Goal: Task Accomplishment & Management: Use online tool/utility

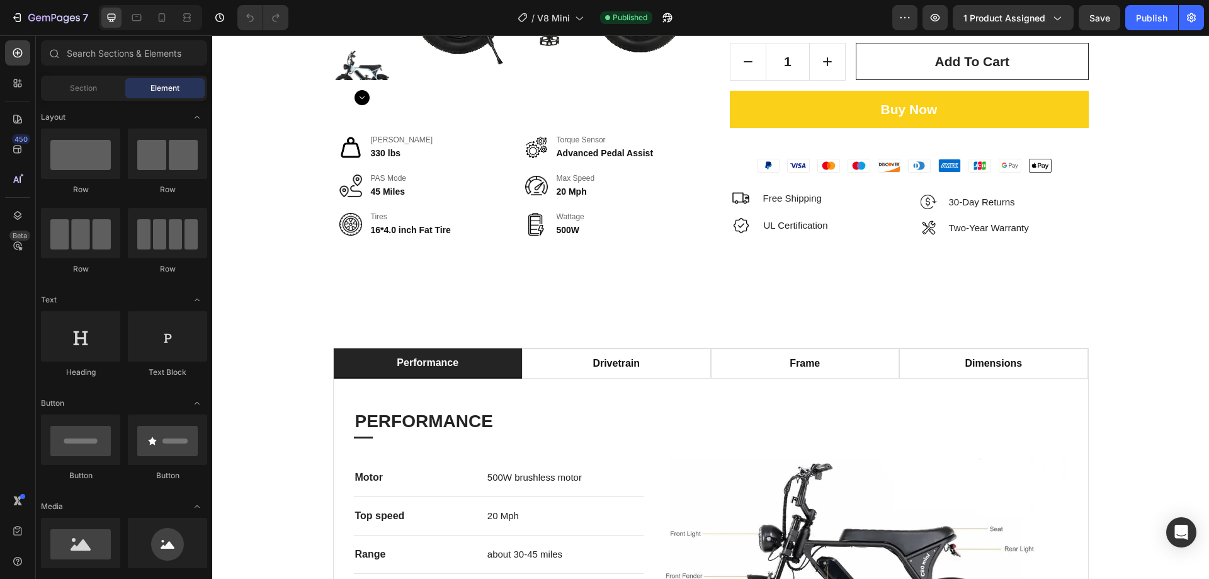
scroll to position [284, 0]
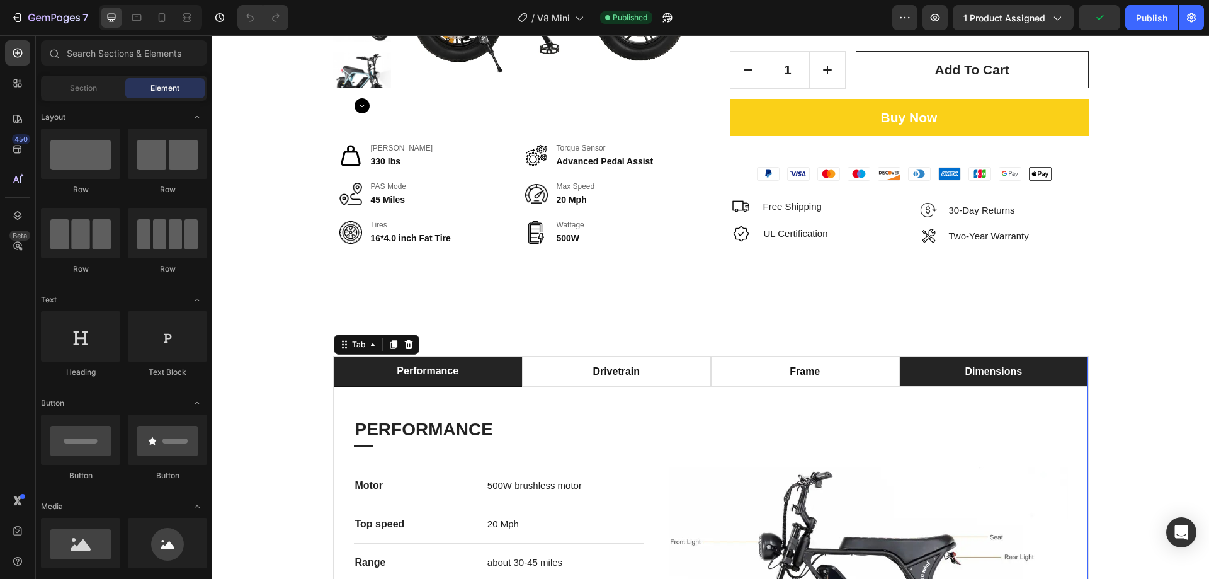
click at [1015, 368] on p "dimensions" at bounding box center [993, 371] width 57 height 15
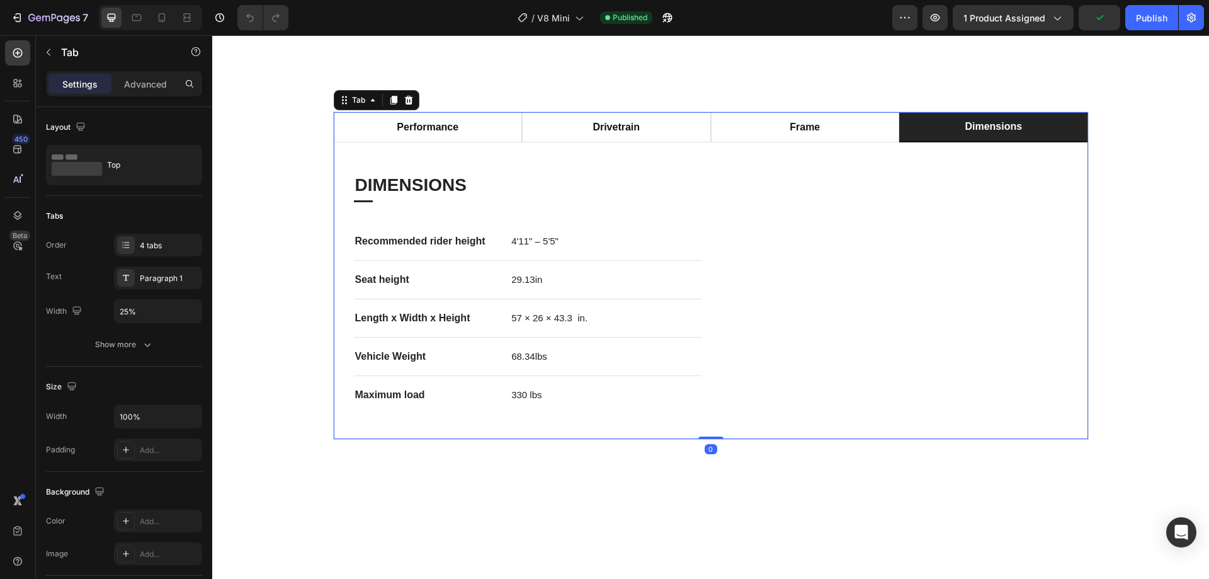
scroll to position [536, 0]
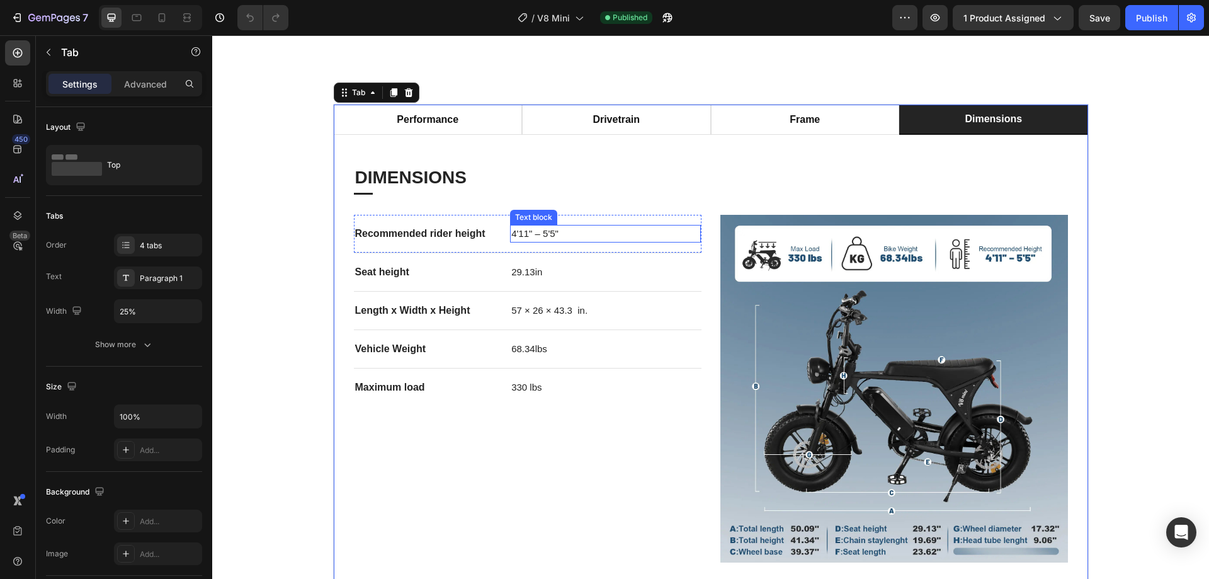
click at [551, 237] on span "4'11" – 5'5"" at bounding box center [535, 233] width 47 height 11
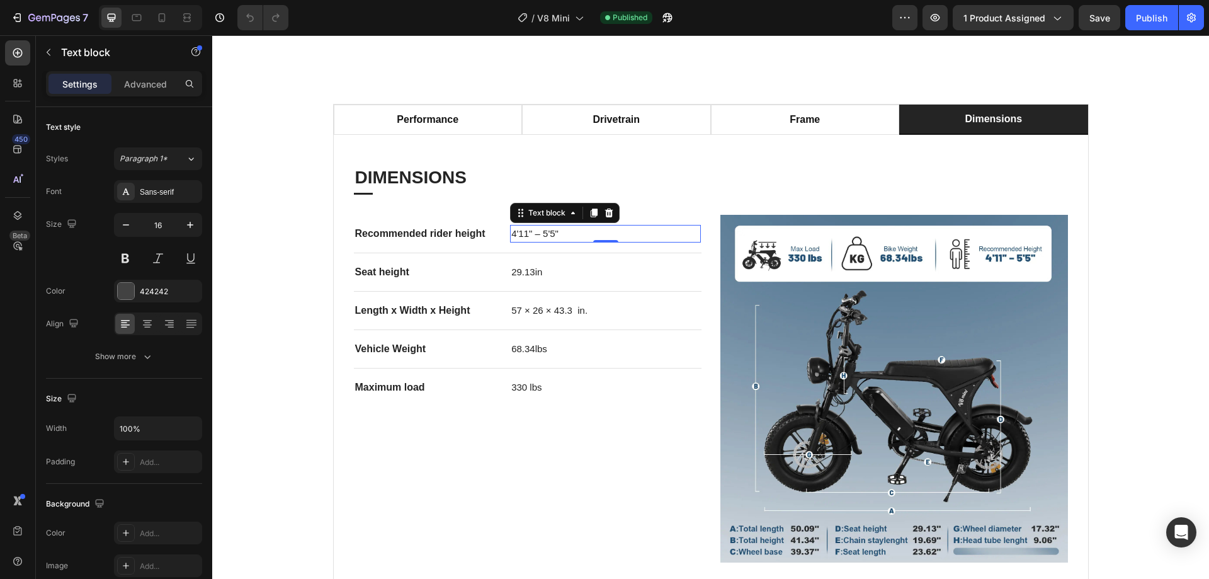
click at [551, 237] on span "4'11" – 5'5"" at bounding box center [535, 233] width 47 height 11
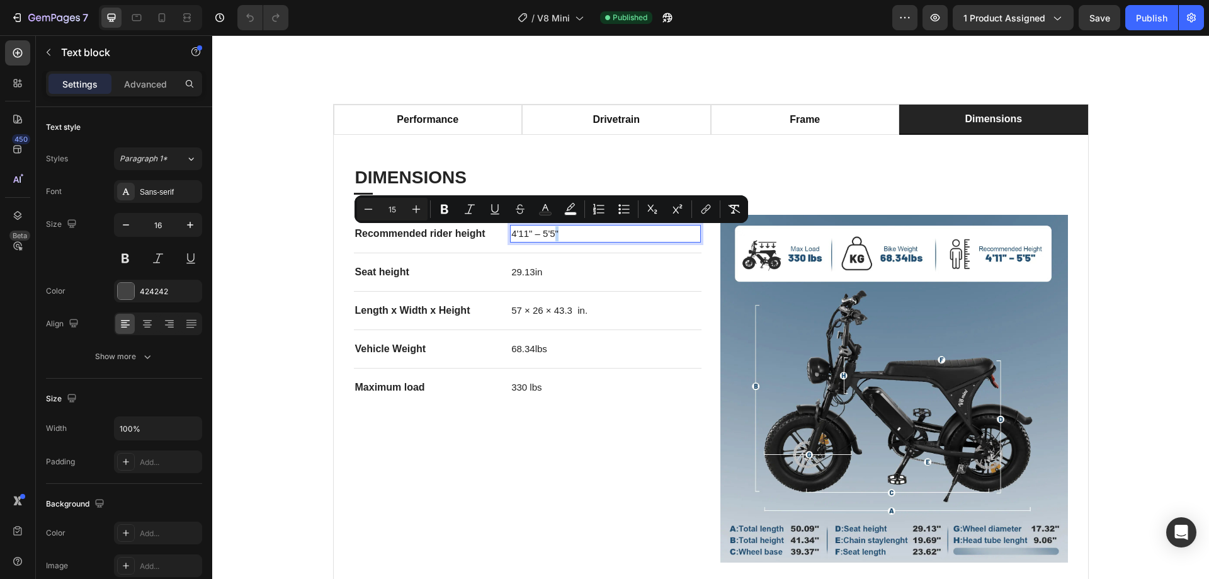
click at [555, 233] on p "4'11" – 5'5"" at bounding box center [606, 233] width 188 height 15
drag, startPoint x: 561, startPoint y: 233, endPoint x: 499, endPoint y: 232, distance: 62.4
click at [499, 232] on div "Recommended rider height Text block 4'11" – 5'5" Text block 0 Row" at bounding box center [528, 234] width 348 height 38
copy span "4'11" – 5'5""
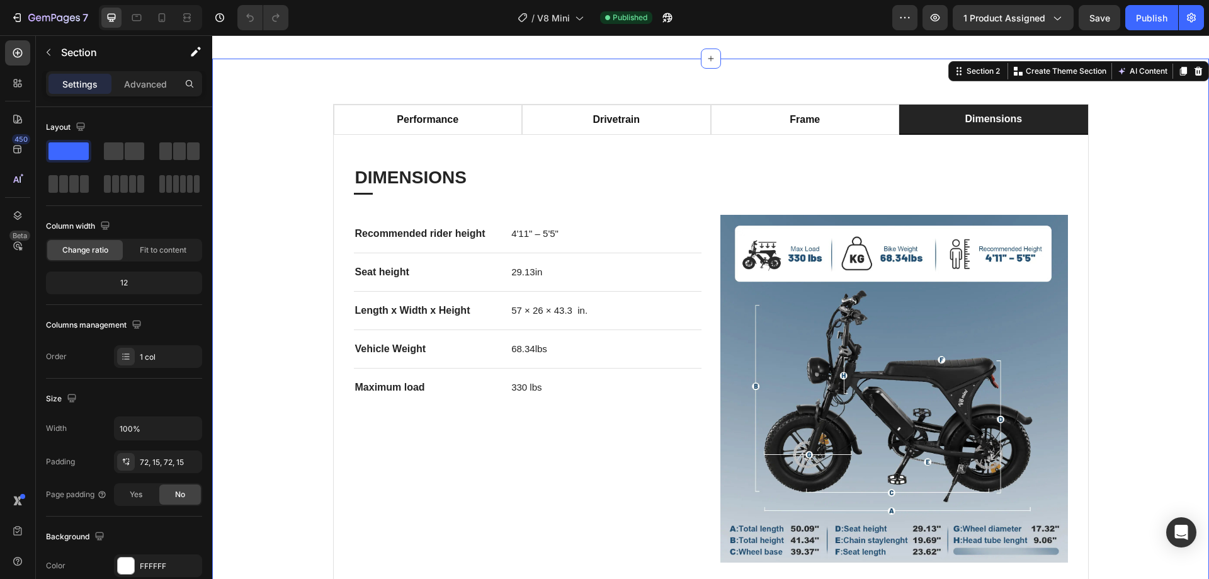
click at [1155, 231] on div "performance drivetrain frame dimensions PERFORMANCE Heading Title Line Motor Te…" at bounding box center [711, 346] width 978 height 484
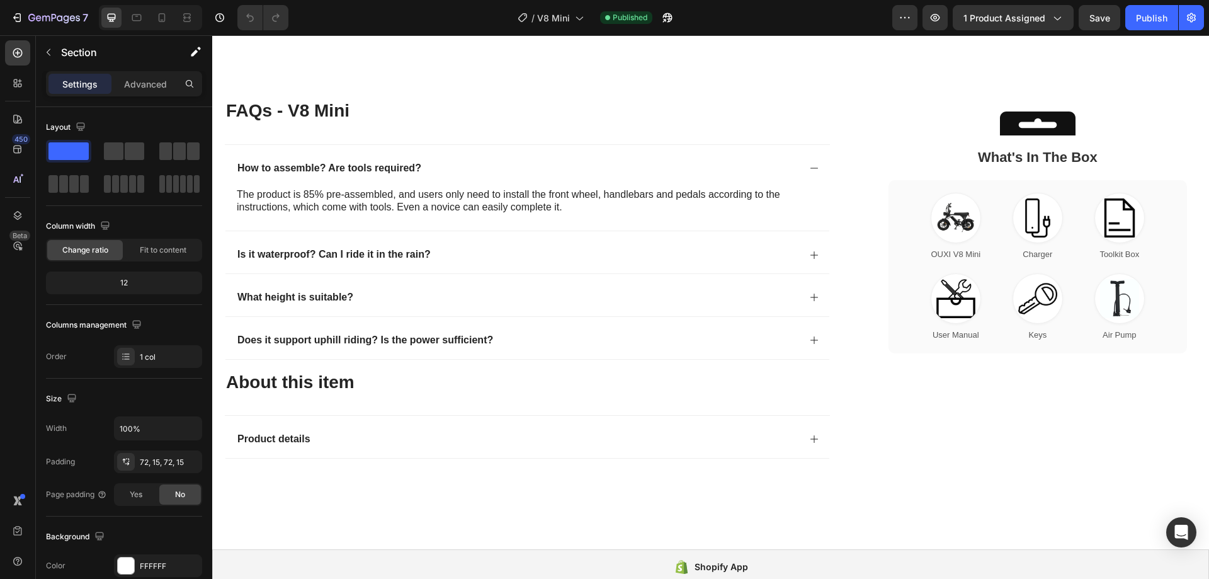
scroll to position [2993, 0]
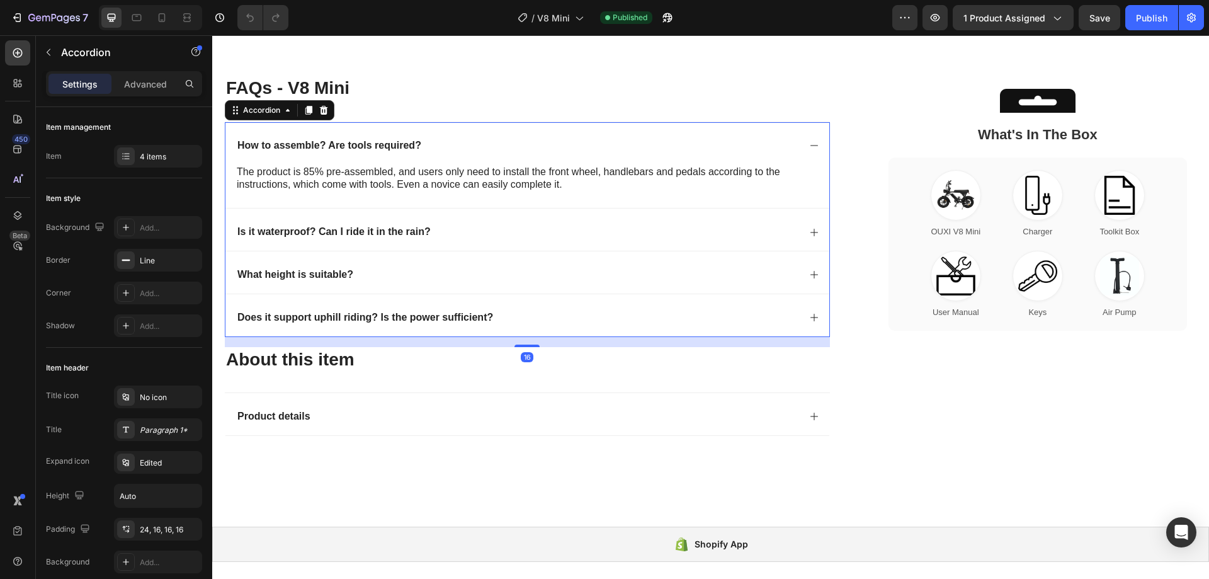
click at [655, 280] on div "What height is suitable?" at bounding box center [518, 274] width 564 height 17
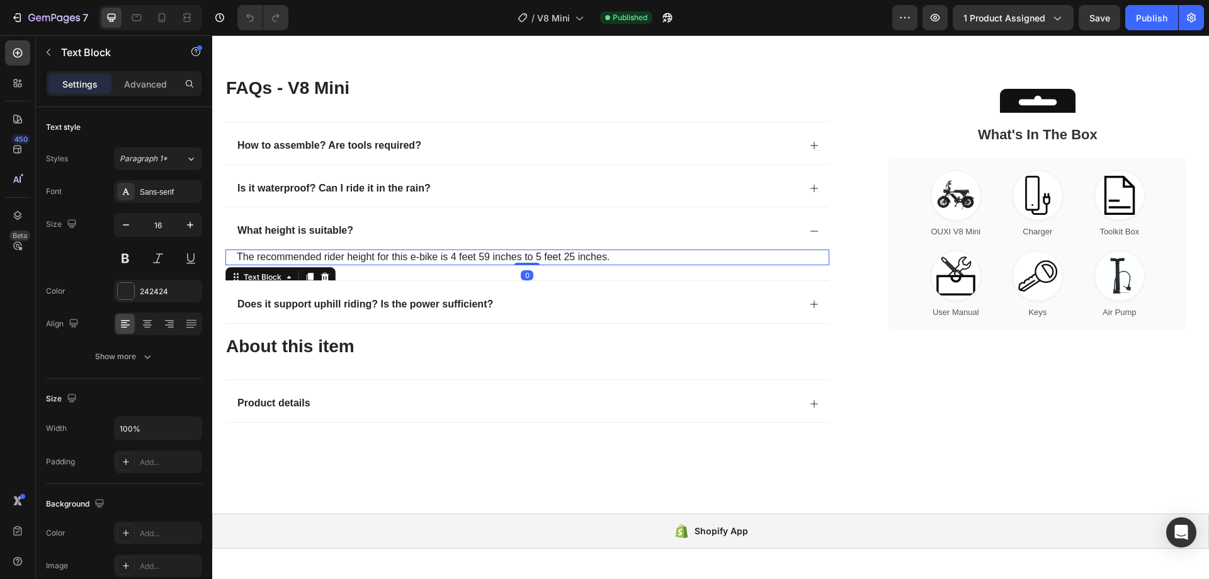
click at [489, 257] on span "The recommended rider height for this e-bike is 4 feet 59 inches to 5 feet 25 i…" at bounding box center [423, 256] width 373 height 11
click at [486, 256] on span "The recommended rider height for this e-bike is 4 feet 59 inches to 5 feet 25 i…" at bounding box center [423, 256] width 373 height 11
click at [491, 257] on span "The recommended rider height for this e-bike is 4 feet 59 inches to 5 feet 25 i…" at bounding box center [423, 256] width 373 height 11
click at [575, 260] on span "The recommended rider height for this e-bike is 4 feet 11 inches to 5 feet 25 i…" at bounding box center [423, 256] width 373 height 11
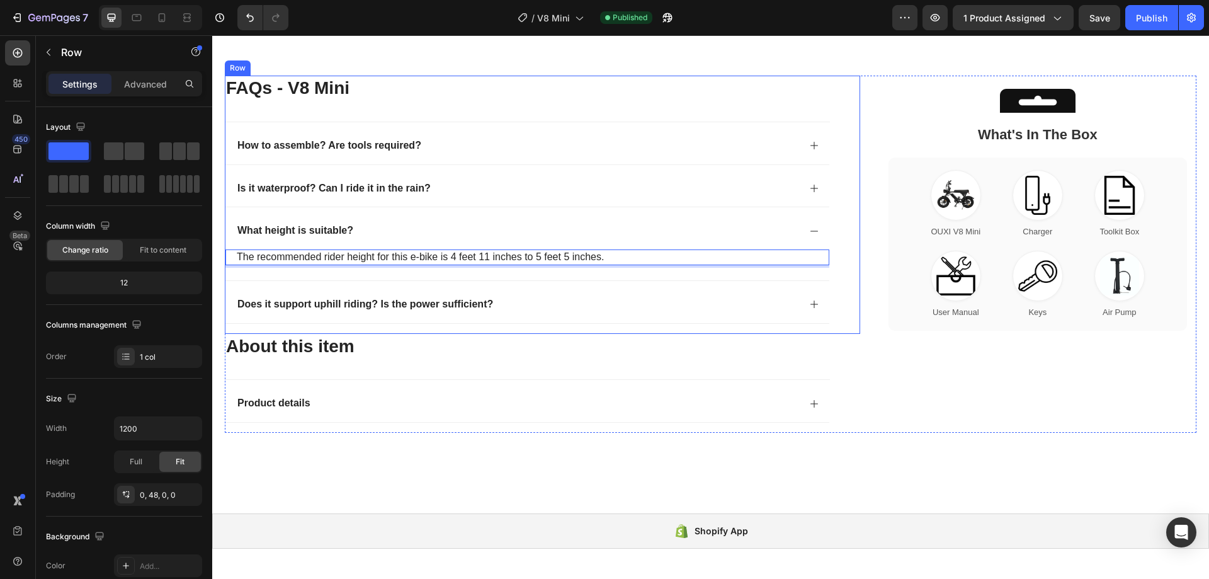
click at [848, 231] on div "FAQs - V8 Mini Heading How to assemble? Are tools required? Is it waterproof? C…" at bounding box center [543, 205] width 636 height 258
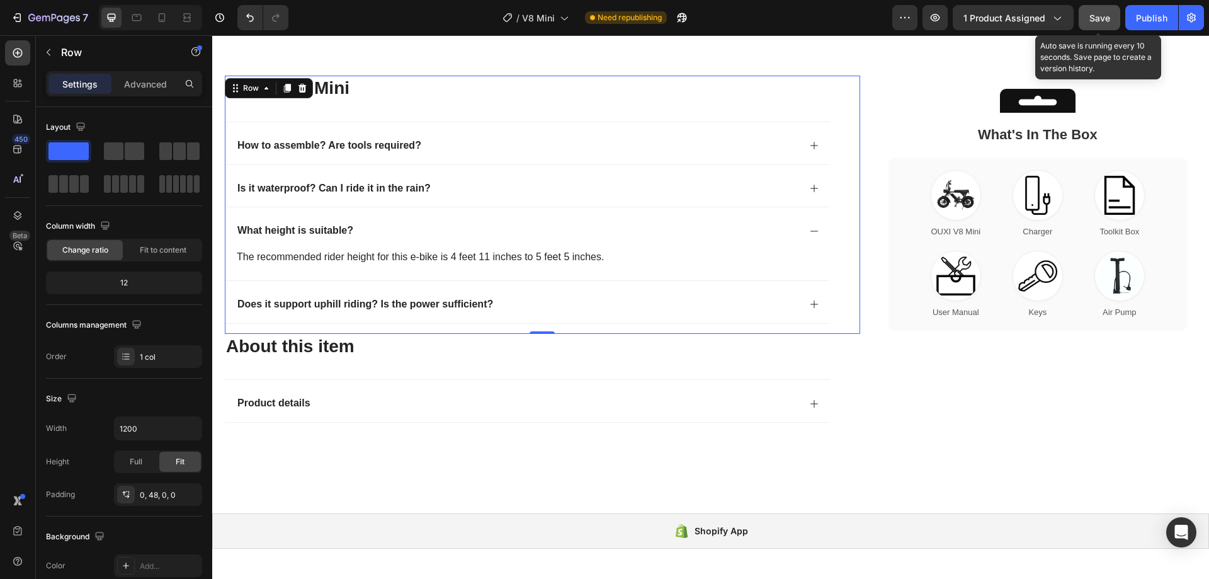
click at [1096, 20] on span "Save" at bounding box center [1100, 18] width 21 height 11
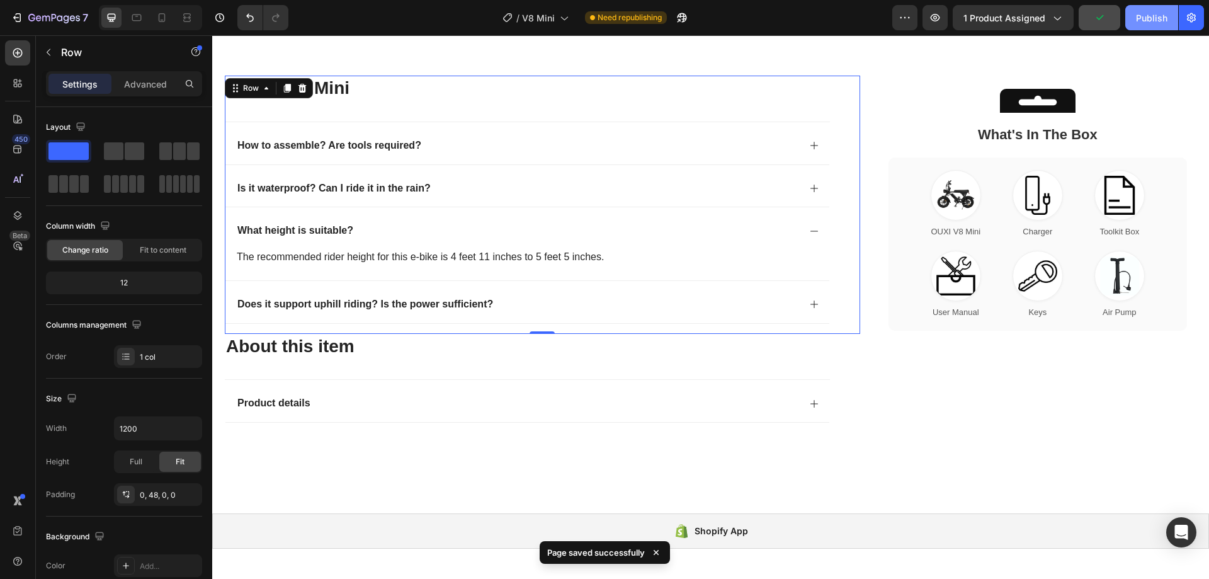
click at [1157, 19] on div "Publish" at bounding box center [1151, 17] width 31 height 13
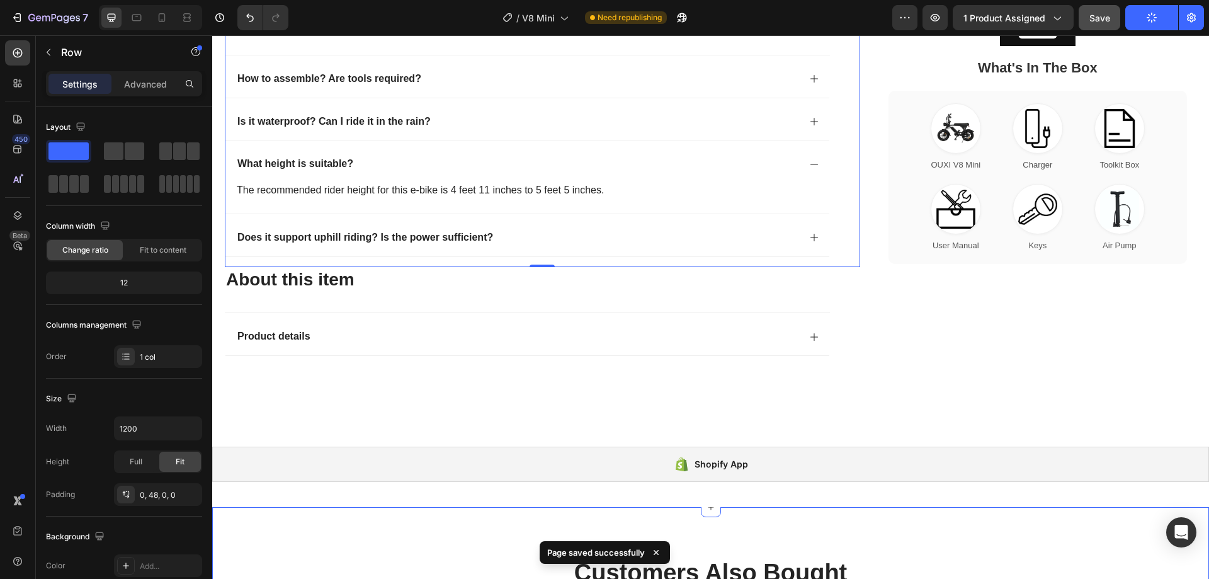
scroll to position [3056, 0]
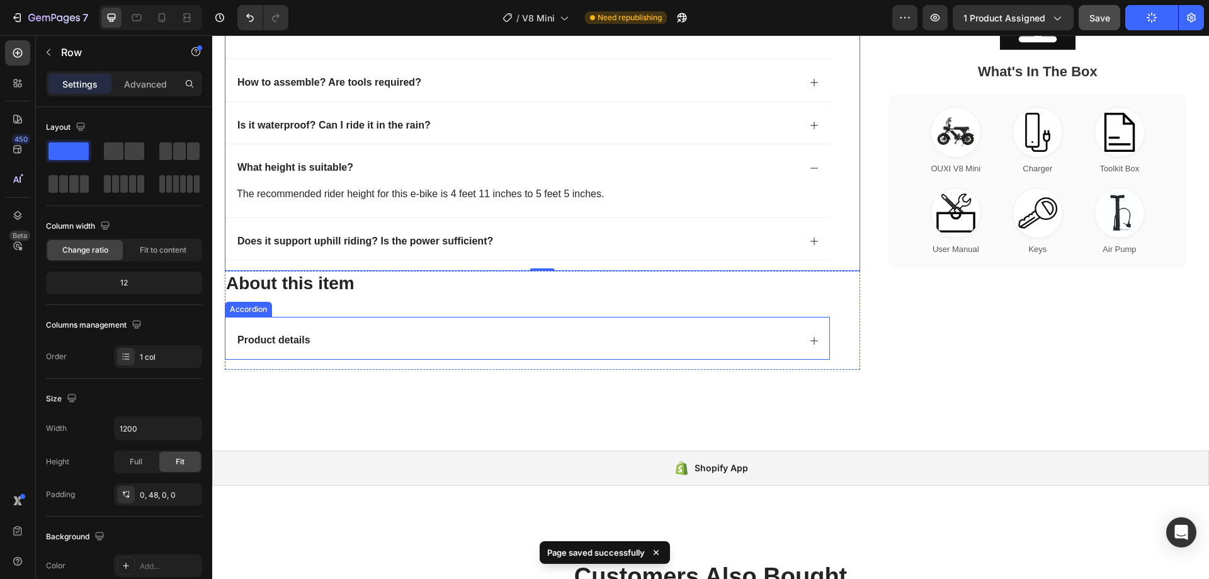
click at [801, 336] on div "Product details" at bounding box center [528, 338] width 604 height 42
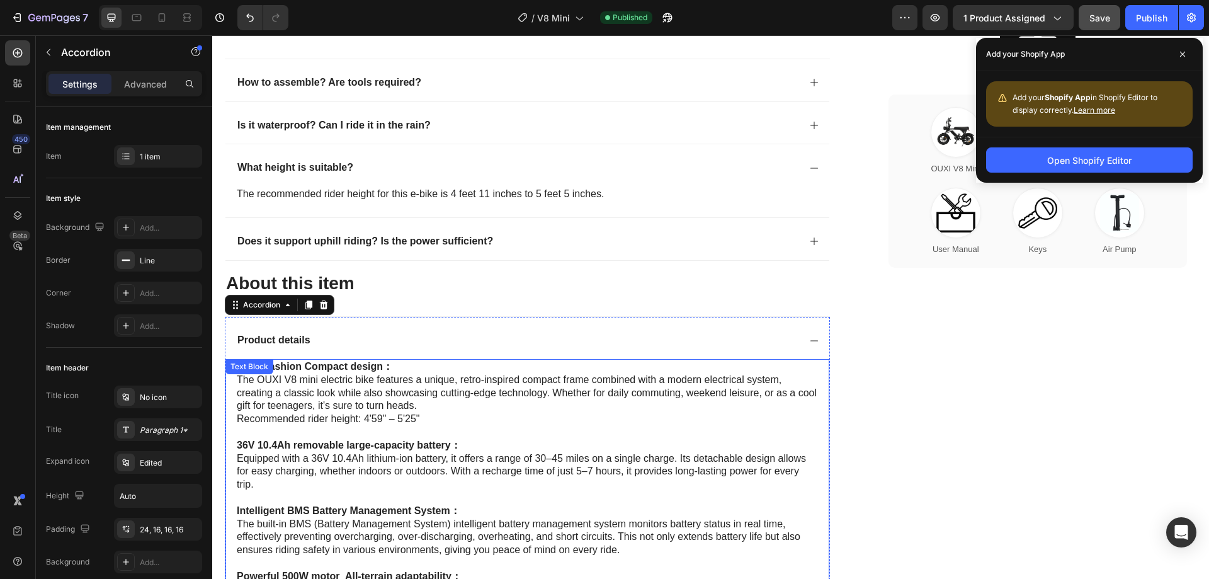
click at [382, 419] on span "Recommended rider height: 4'59" – 5'25"" at bounding box center [328, 418] width 183 height 11
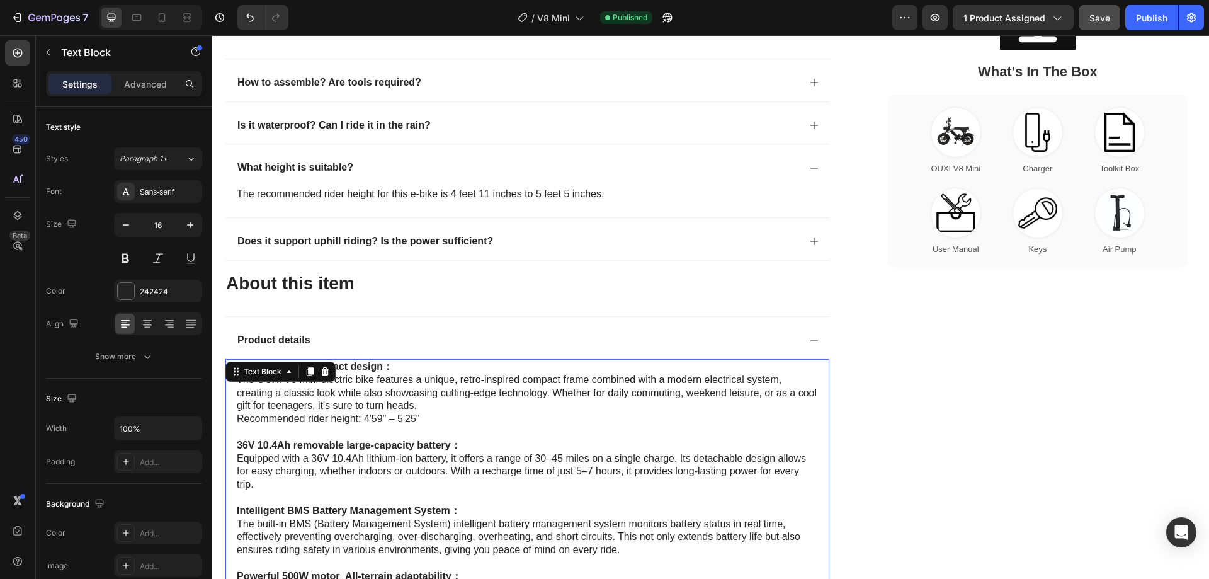
click at [382, 422] on span "Recommended rider height: 4'59" – 5'25"" at bounding box center [328, 418] width 183 height 11
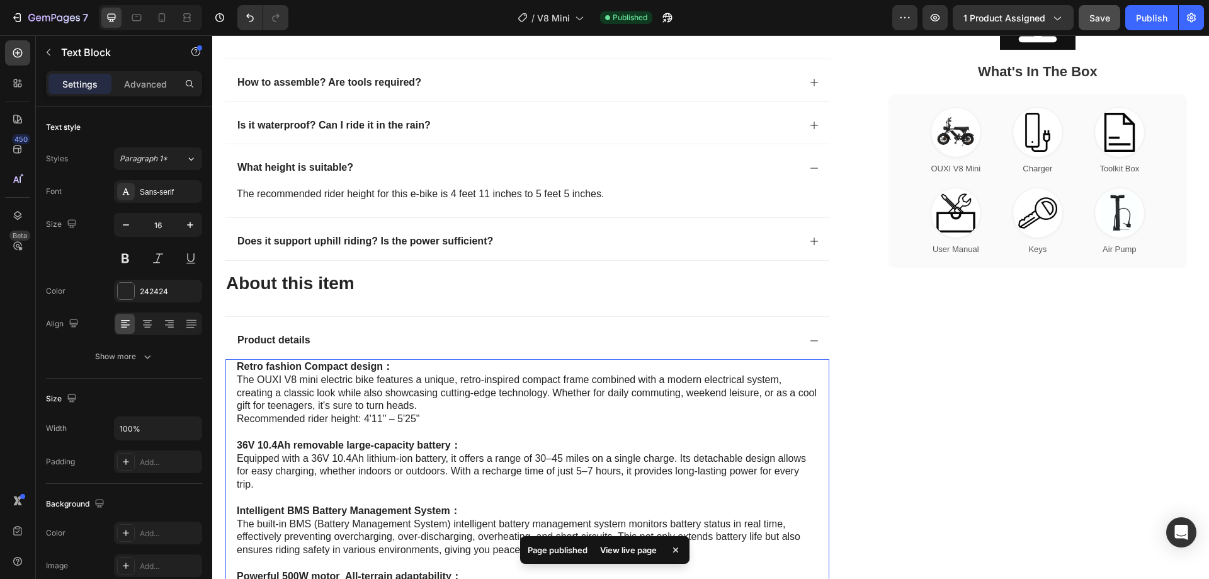
click at [413, 421] on span "Recommended rider height: 4'11" – 5'25"" at bounding box center [328, 418] width 183 height 11
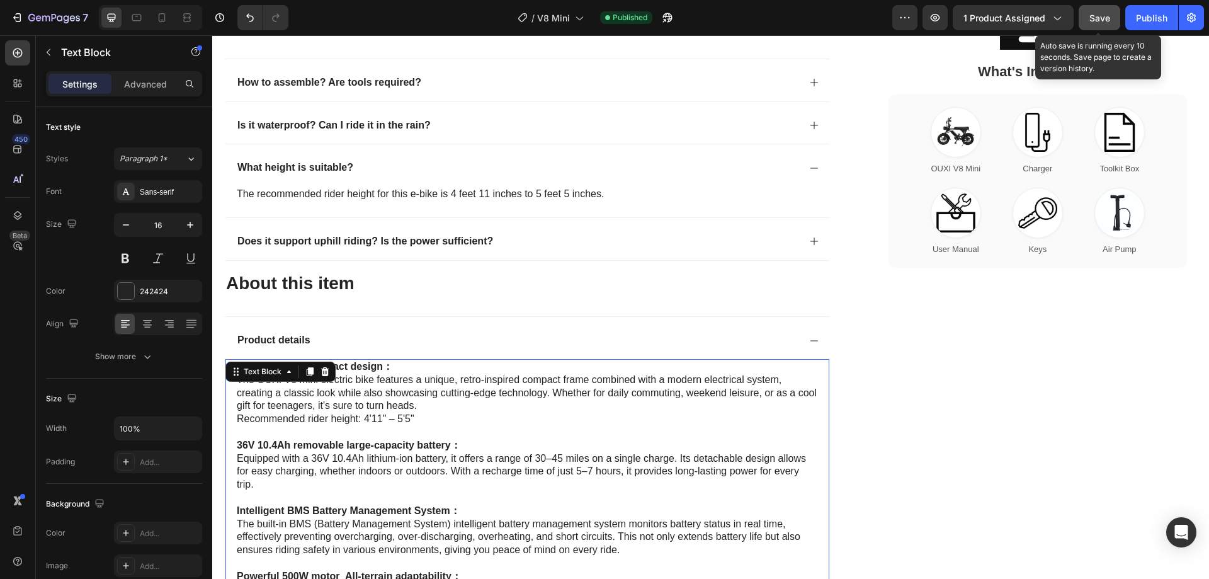
click at [1106, 16] on span "Save" at bounding box center [1100, 18] width 21 height 11
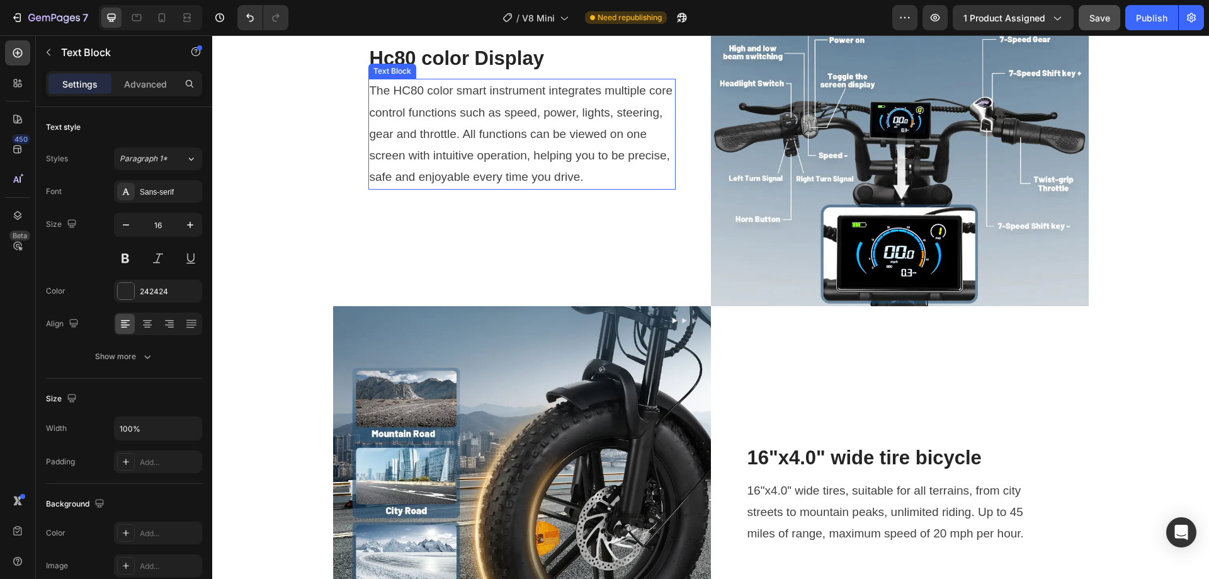
scroll to position [1733, 0]
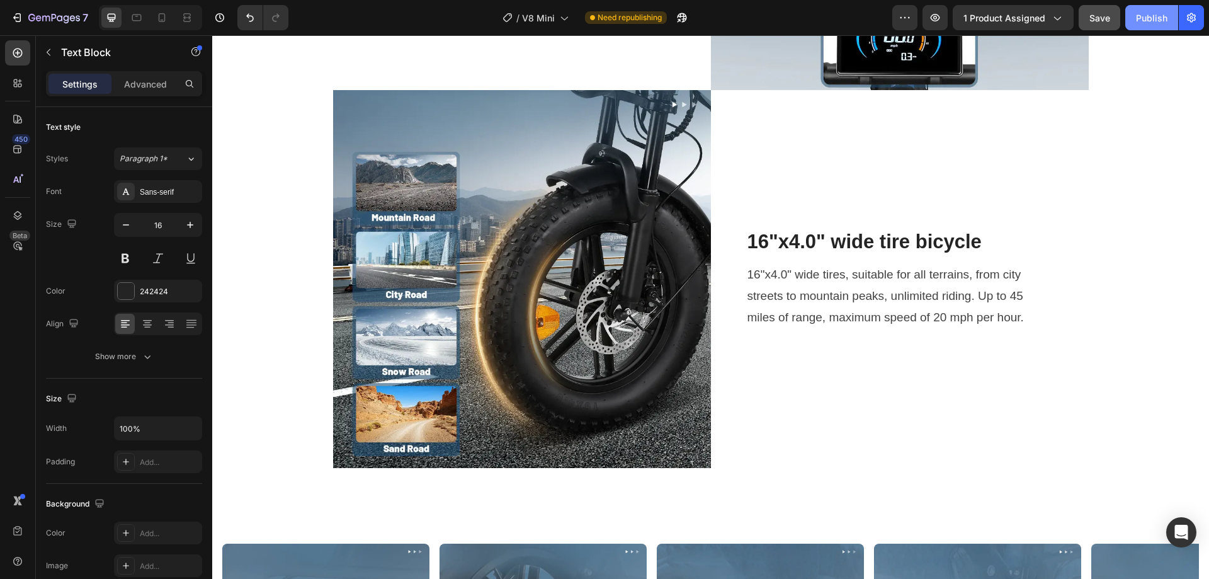
click at [1161, 14] on div "Publish" at bounding box center [1151, 17] width 31 height 13
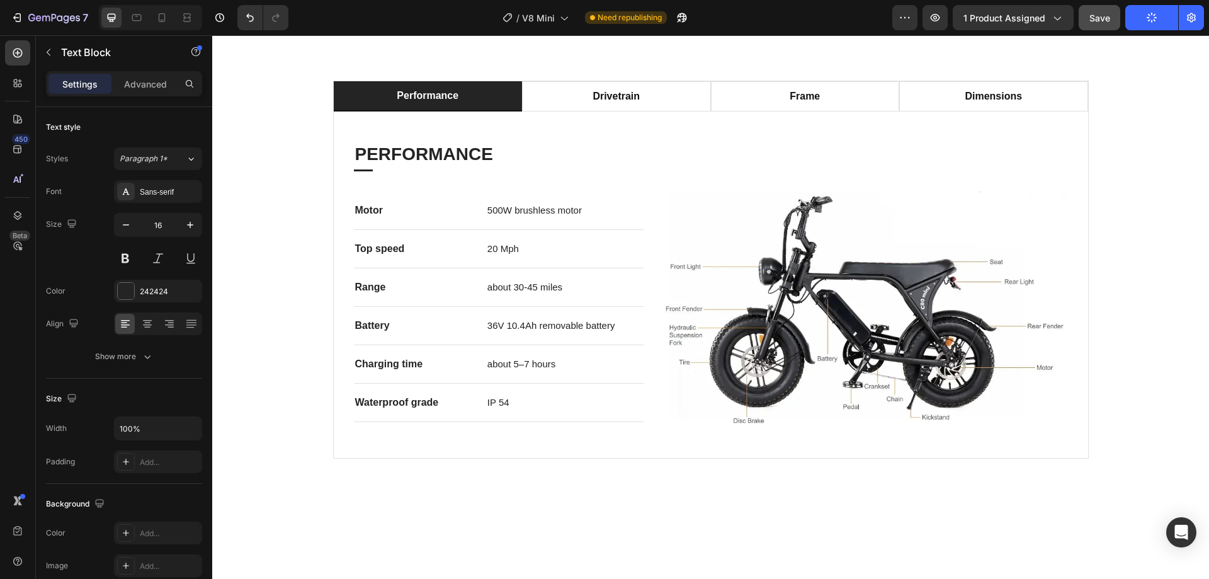
scroll to position [536, 0]
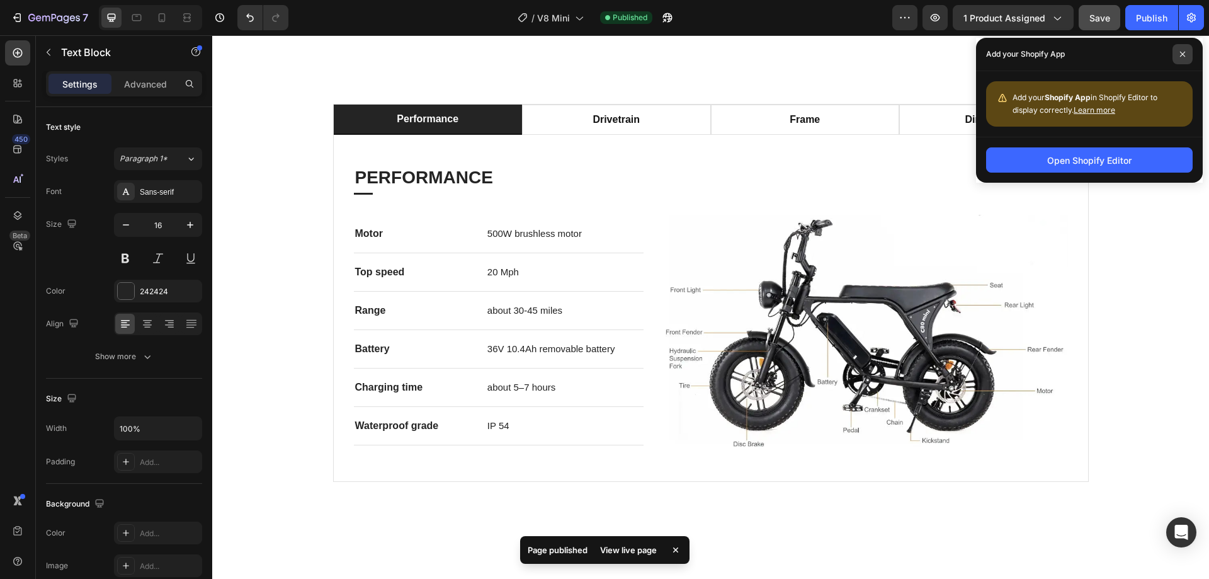
click at [1184, 56] on icon at bounding box center [1183, 54] width 6 height 6
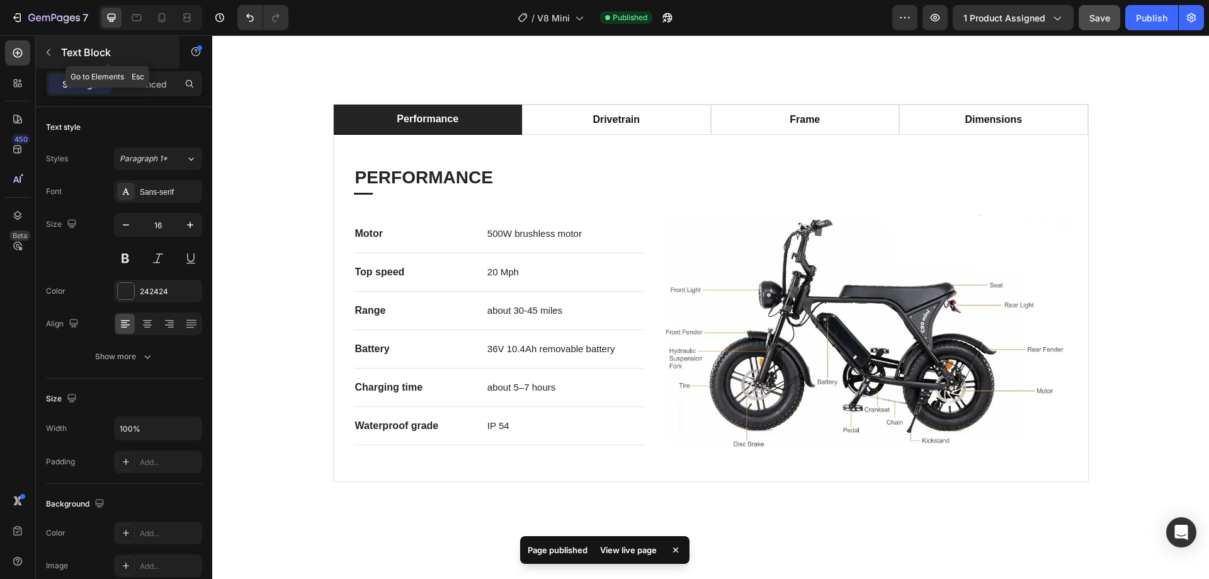
click at [75, 54] on p "Text Block" at bounding box center [114, 52] width 107 height 15
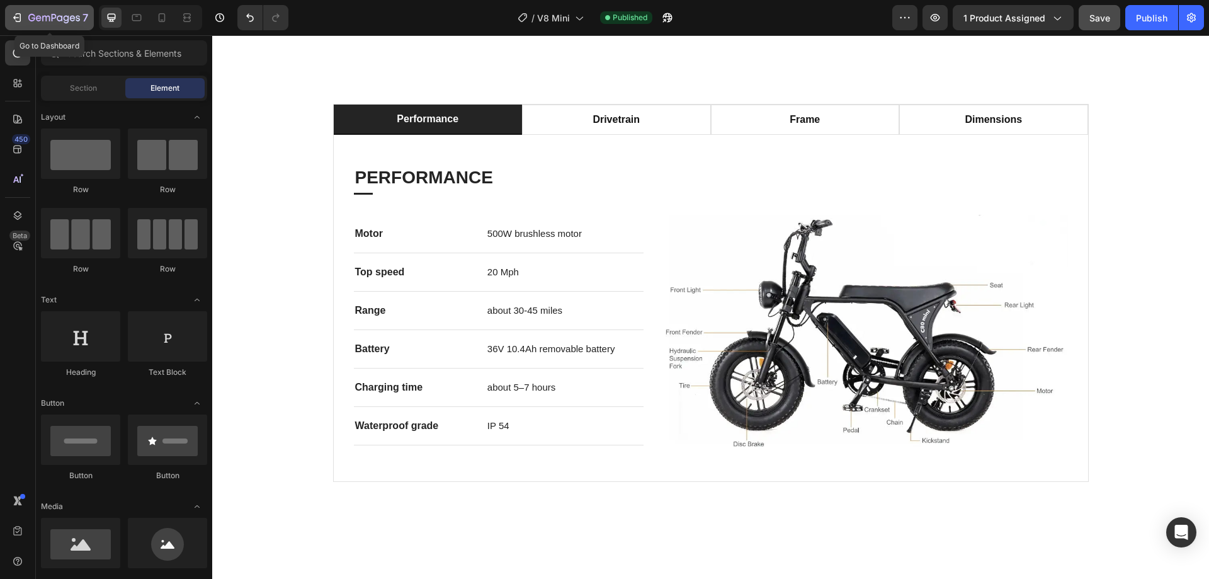
click at [42, 18] on icon "button" at bounding box center [54, 18] width 52 height 11
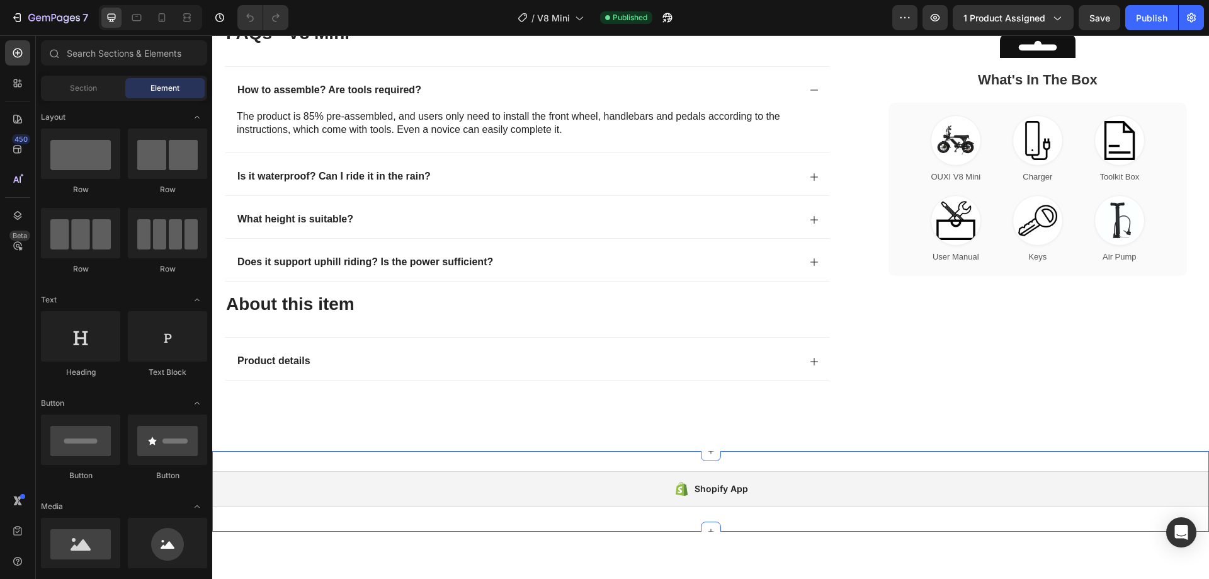
scroll to position [3087, 0]
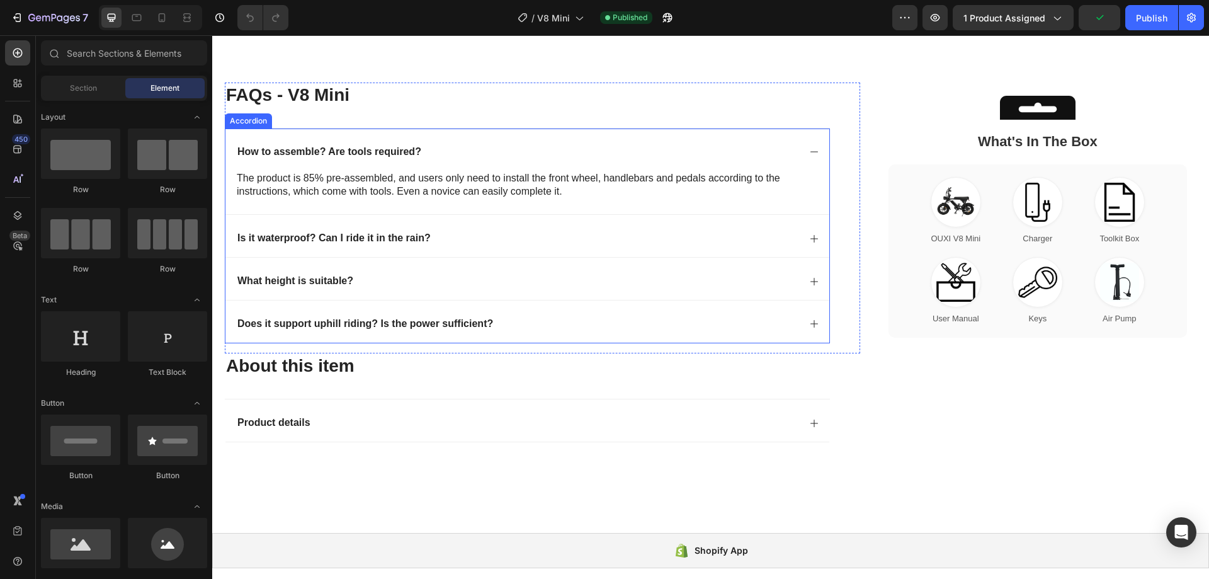
click at [809, 280] on icon at bounding box center [814, 282] width 10 height 10
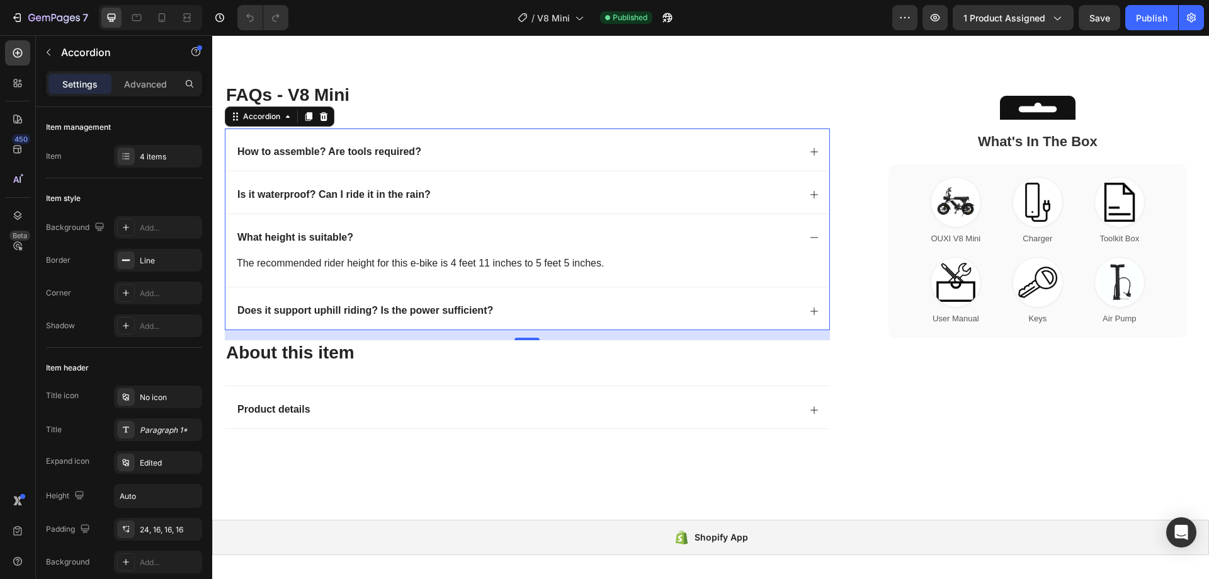
click at [813, 237] on div "What height is suitable?" at bounding box center [528, 235] width 604 height 42
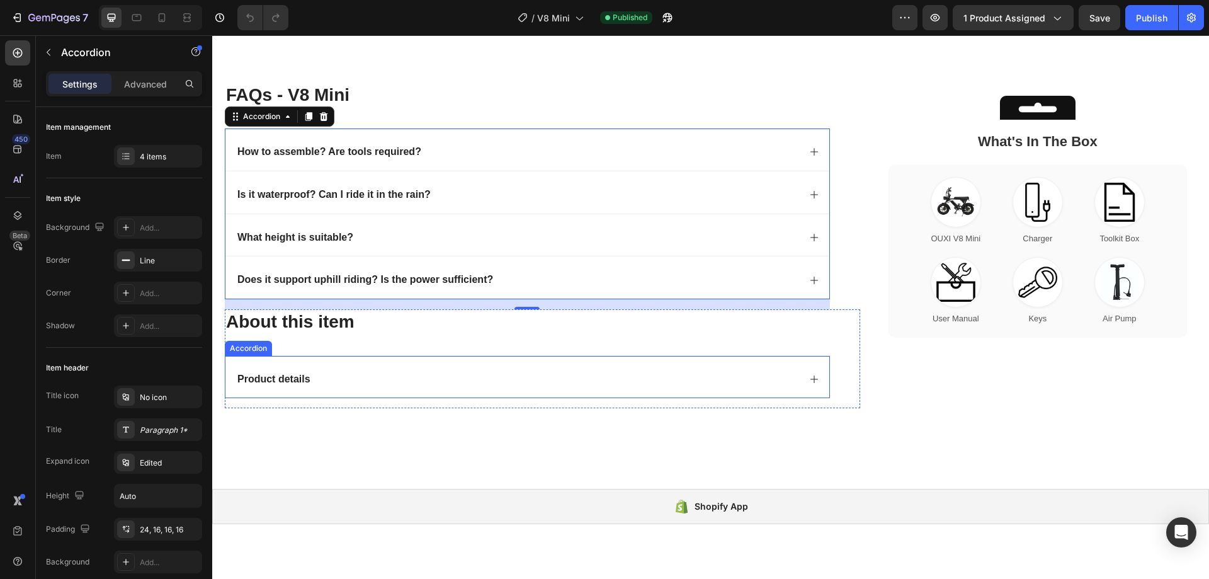
click at [801, 382] on div "Product details" at bounding box center [528, 377] width 604 height 42
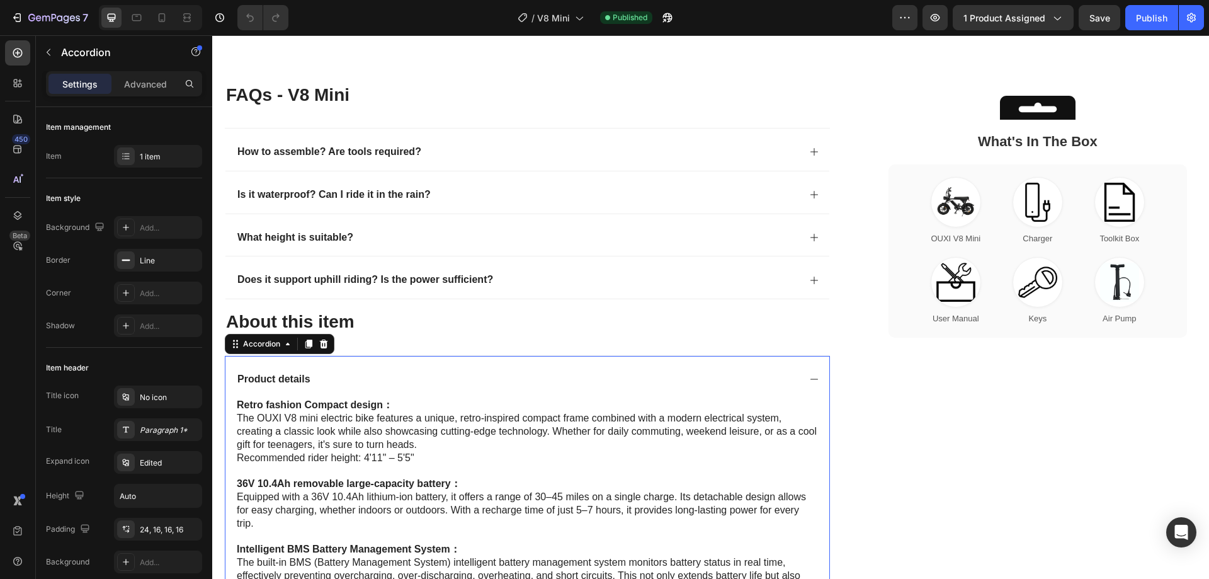
click at [811, 379] on icon at bounding box center [815, 379] width 8 height 1
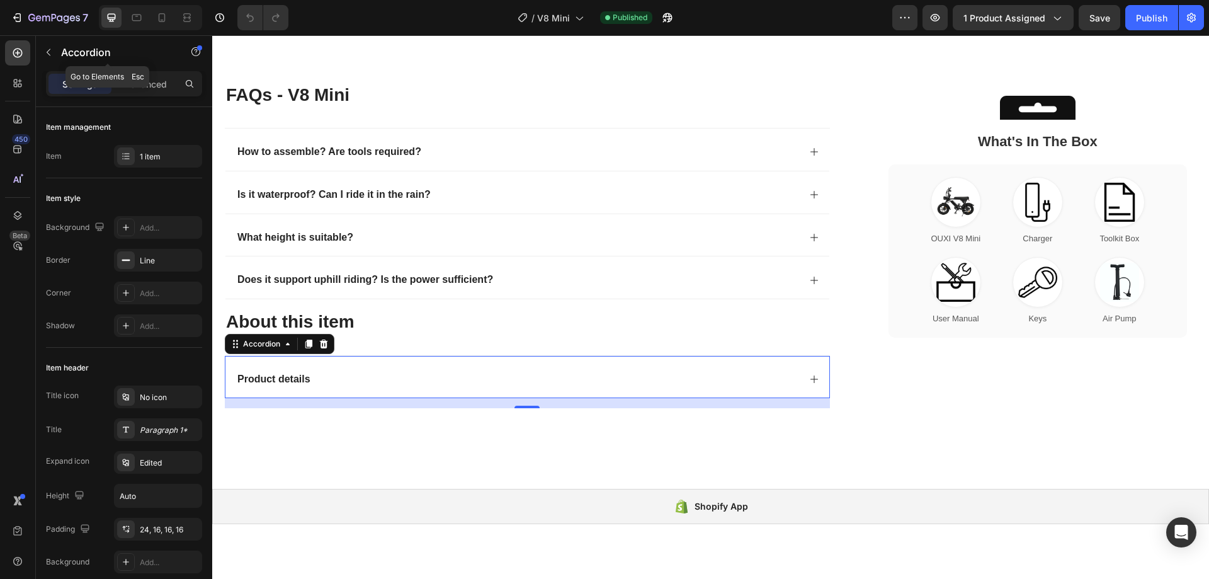
drag, startPoint x: 62, startPoint y: 45, endPoint x: 52, endPoint y: 32, distance: 16.5
click at [62, 45] on p "Accordion" at bounding box center [114, 52] width 107 height 15
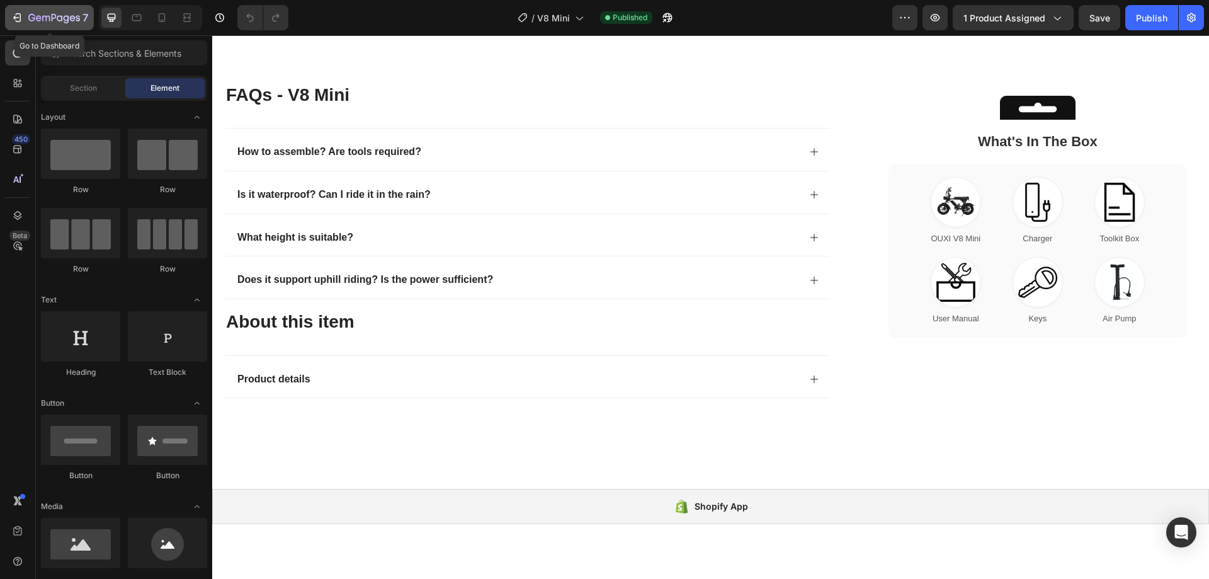
click at [36, 18] on icon "button" at bounding box center [54, 18] width 52 height 11
